Goal: Task Accomplishment & Management: Use online tool/utility

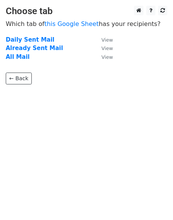
click at [28, 39] on strong "Daily Sent Mail" at bounding box center [30, 39] width 49 height 7
click at [30, 39] on strong "Daily Sent Mail" at bounding box center [30, 39] width 49 height 7
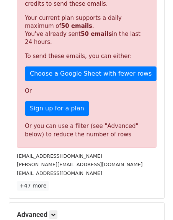
scroll to position [273, 0]
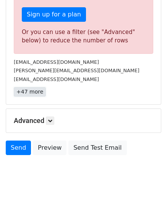
click at [26, 90] on link "+47 more" at bounding box center [30, 92] width 32 height 10
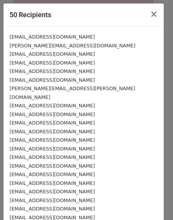
scroll to position [279, 0]
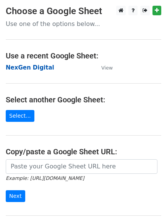
click at [28, 70] on strong "NexGen Digital" at bounding box center [30, 67] width 49 height 7
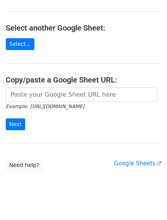
scroll to position [76, 0]
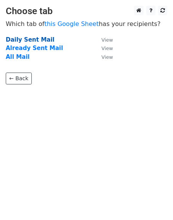
click at [39, 41] on strong "Daily Sent Mail" at bounding box center [30, 39] width 49 height 7
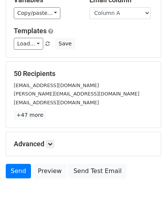
scroll to position [107, 0]
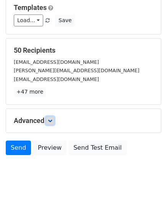
click at [52, 122] on icon at bounding box center [50, 121] width 5 height 5
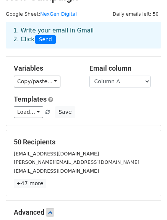
scroll to position [15, 0]
